Goal: Task Accomplishment & Management: Complete application form

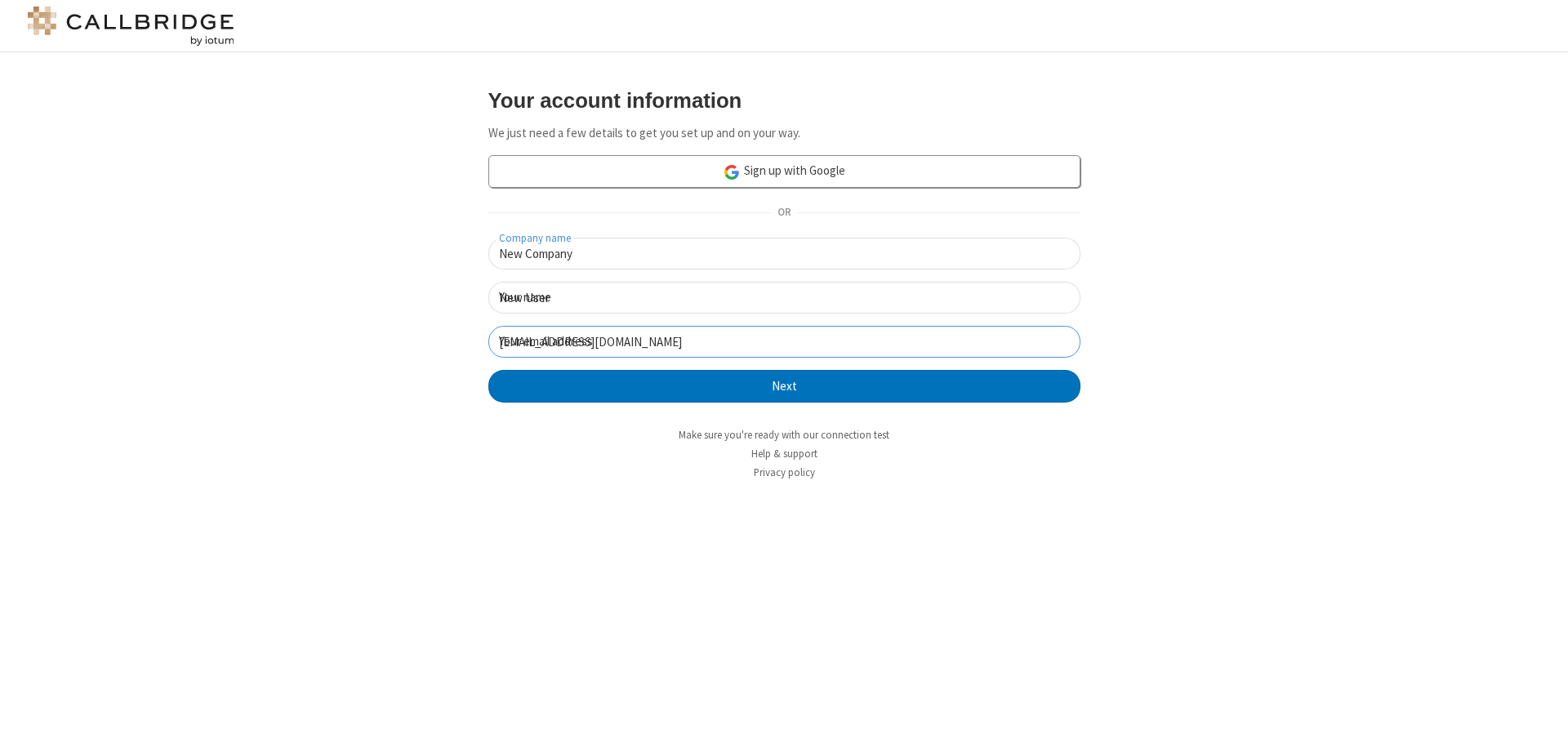
click button "Next" at bounding box center [784, 386] width 592 height 32
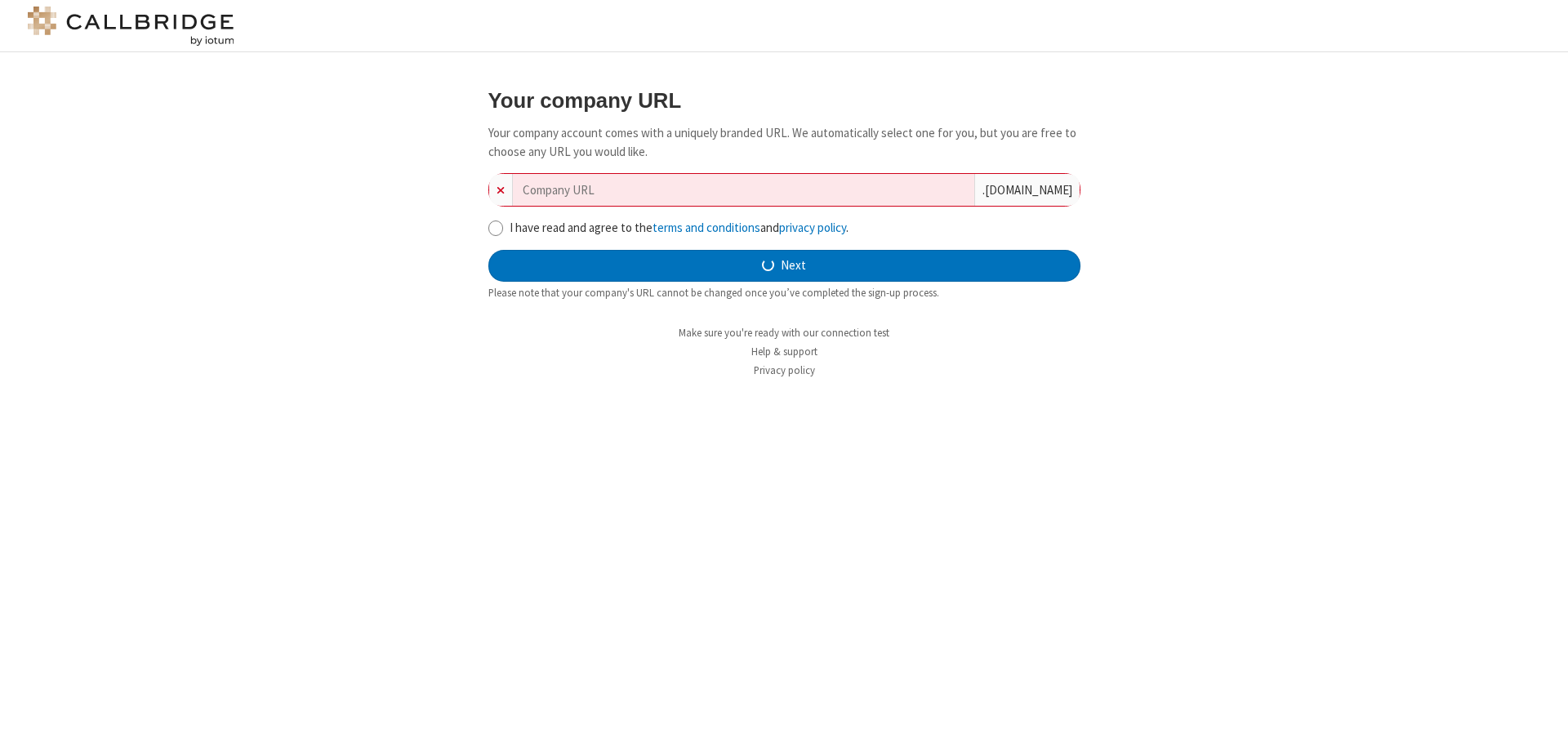
type input "new-company-bi-directional-64690"
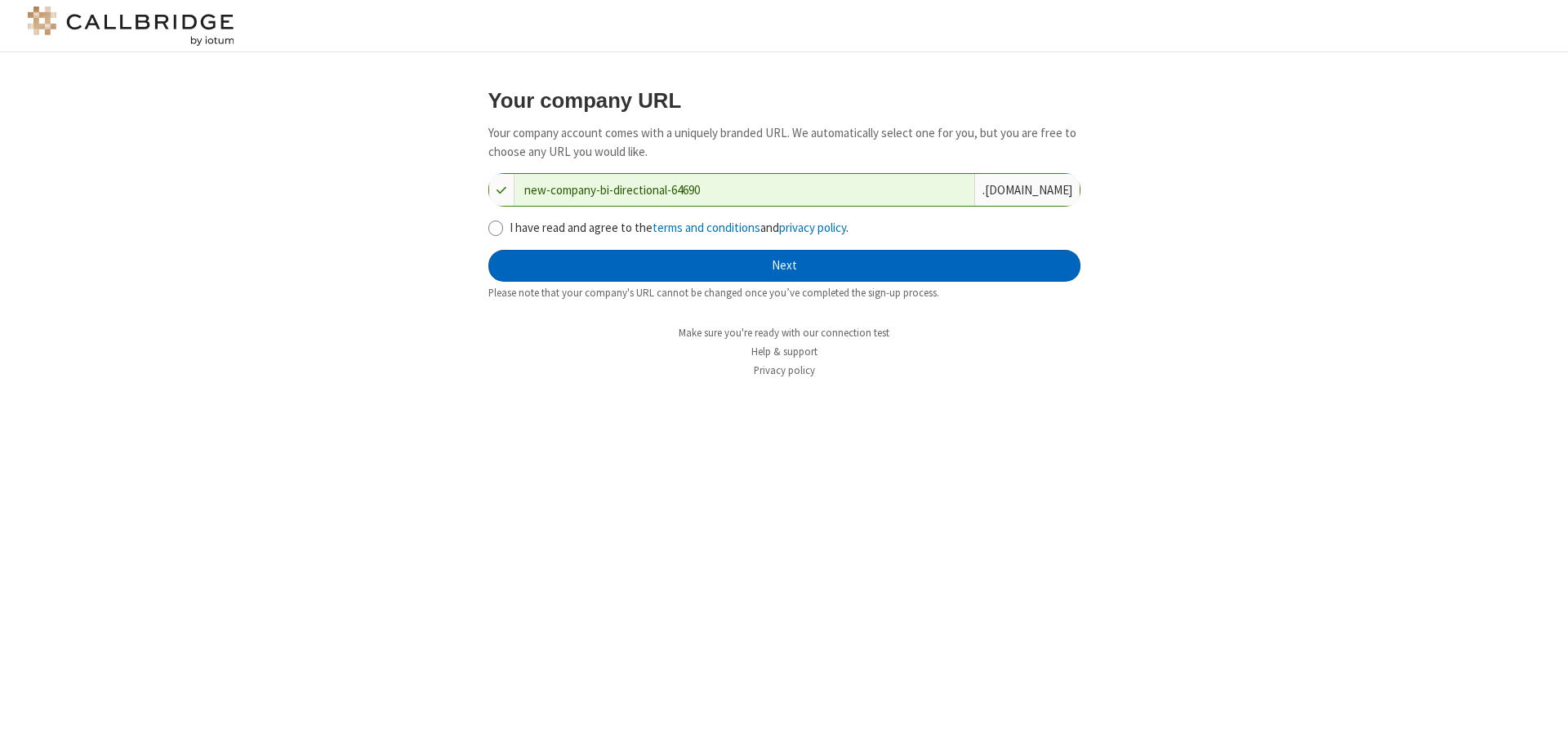
click at [495, 227] on input "I have read and agree to the terms and conditions and privacy policy ." at bounding box center [496, 228] width 16 height 17
checkbox input "true"
click at [784, 266] on button "Next" at bounding box center [784, 266] width 592 height 32
